Goal: Complete application form

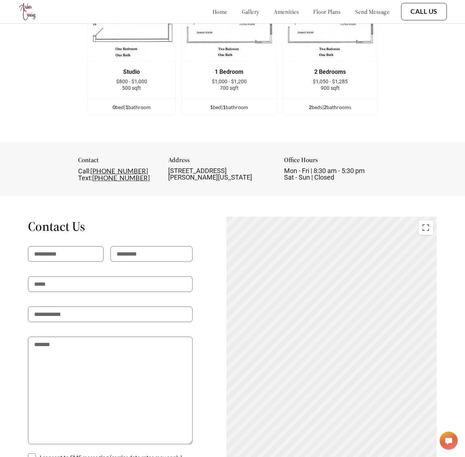
scroll to position [1357, 0]
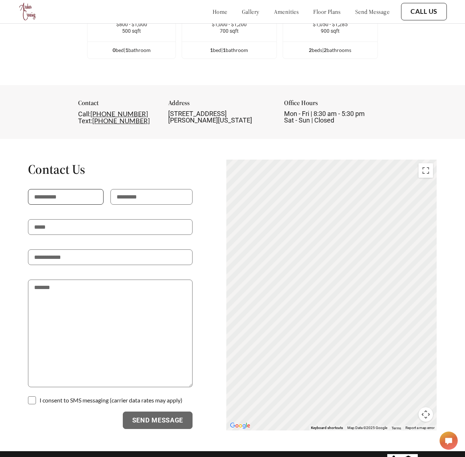
click at [41, 189] on input "text" at bounding box center [66, 197] width 76 height 16
type input "******"
type input "**********"
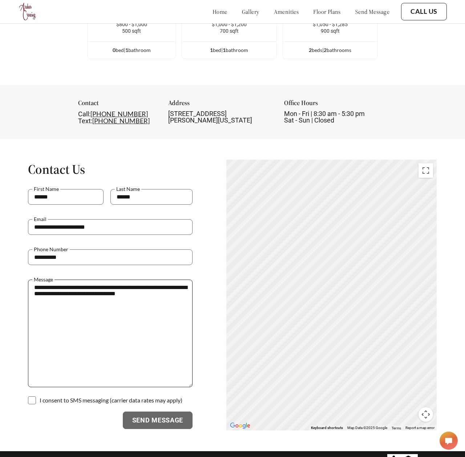
type textarea "**********"
click at [53, 387] on p at bounding box center [110, 394] width 165 height 15
click at [29, 396] on span at bounding box center [32, 400] width 8 height 8
click at [146, 411] on button "Send Message" at bounding box center [158, 419] width 70 height 17
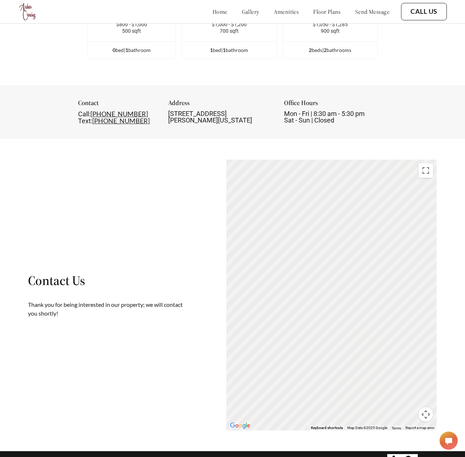
click at [70, 387] on div "Contact Us Thank you for being interested in our property; we will contact you …" at bounding box center [232, 294] width 409 height 271
click at [104, 337] on div "Contact Us Thank you for being interested in our property; we will contact you …" at bounding box center [232, 294] width 409 height 271
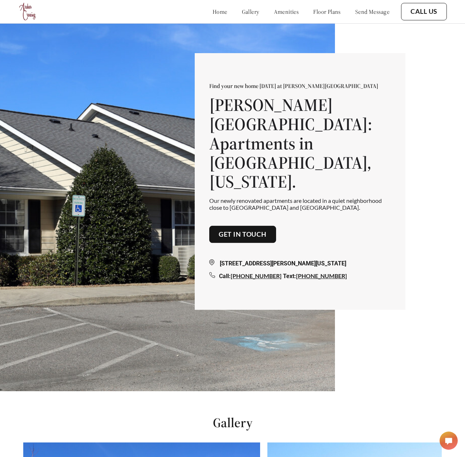
scroll to position [0, 0]
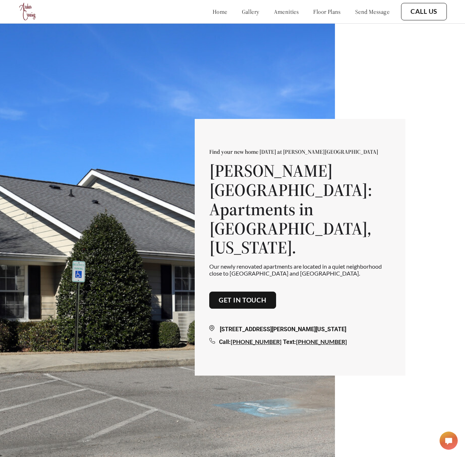
click at [406, 16] on button "Call Us" at bounding box center [424, 11] width 46 height 17
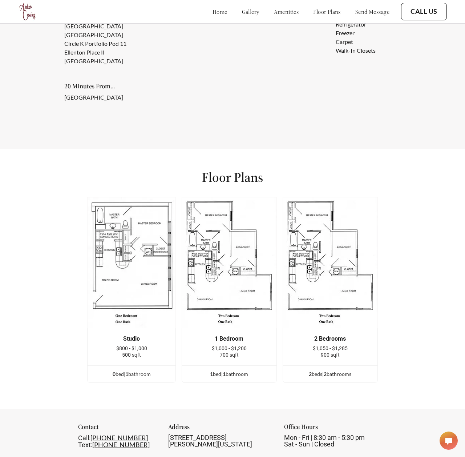
scroll to position [1033, 0]
click at [73, 230] on div "Floor Plans Studio $800 - $1,000 500 sqft 0 bed | 1 bathroom 1 Bedroom $1,000 -…" at bounding box center [232, 278] width 465 height 260
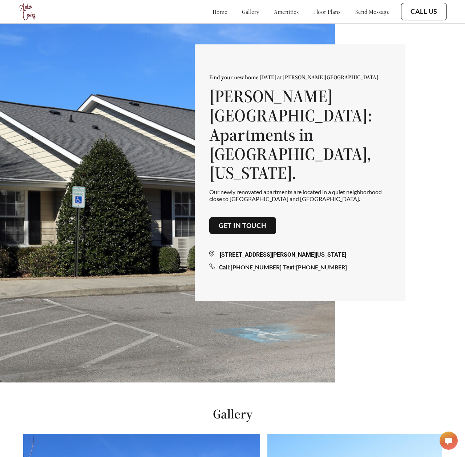
scroll to position [0, 0]
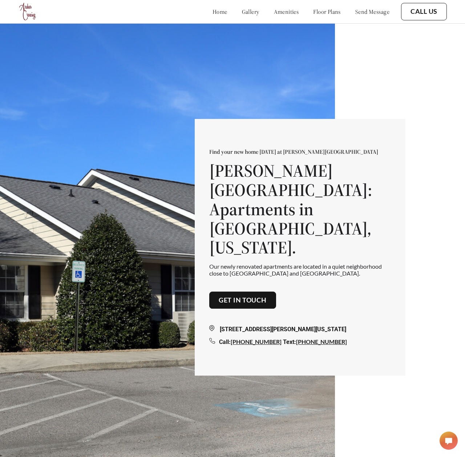
click at [246, 296] on link "Get in touch" at bounding box center [243, 300] width 48 height 8
click at [407, 16] on button "Call Us" at bounding box center [424, 11] width 46 height 17
click at [250, 359] on div "Find your new home today at Archer Crossing Archer Crossing: Apartments in Warr…" at bounding box center [300, 247] width 211 height 257
click at [280, 351] on div "Find your new home today at Archer Crossing Archer Crossing: Apartments in Warr…" at bounding box center [300, 247] width 211 height 257
click at [352, 341] on div "Find your new home today at Archer Crossing Archer Crossing: Apartments in Warr…" at bounding box center [300, 247] width 211 height 257
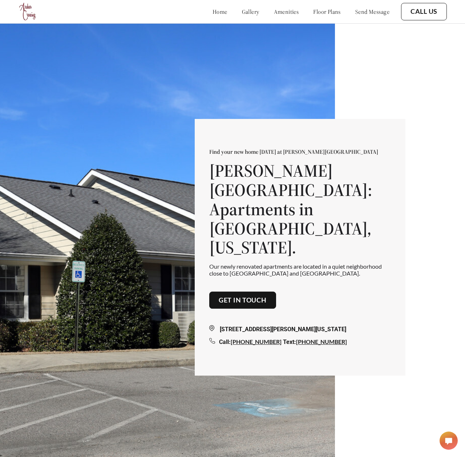
click at [344, 337] on div "Call: 803-879-5501 Text: 803-879-5501" at bounding box center [300, 341] width 182 height 9
click at [85, 321] on img at bounding box center [167, 251] width 335 height 457
click at [112, 295] on img at bounding box center [167, 251] width 335 height 457
